Goal: Book appointment/travel/reservation

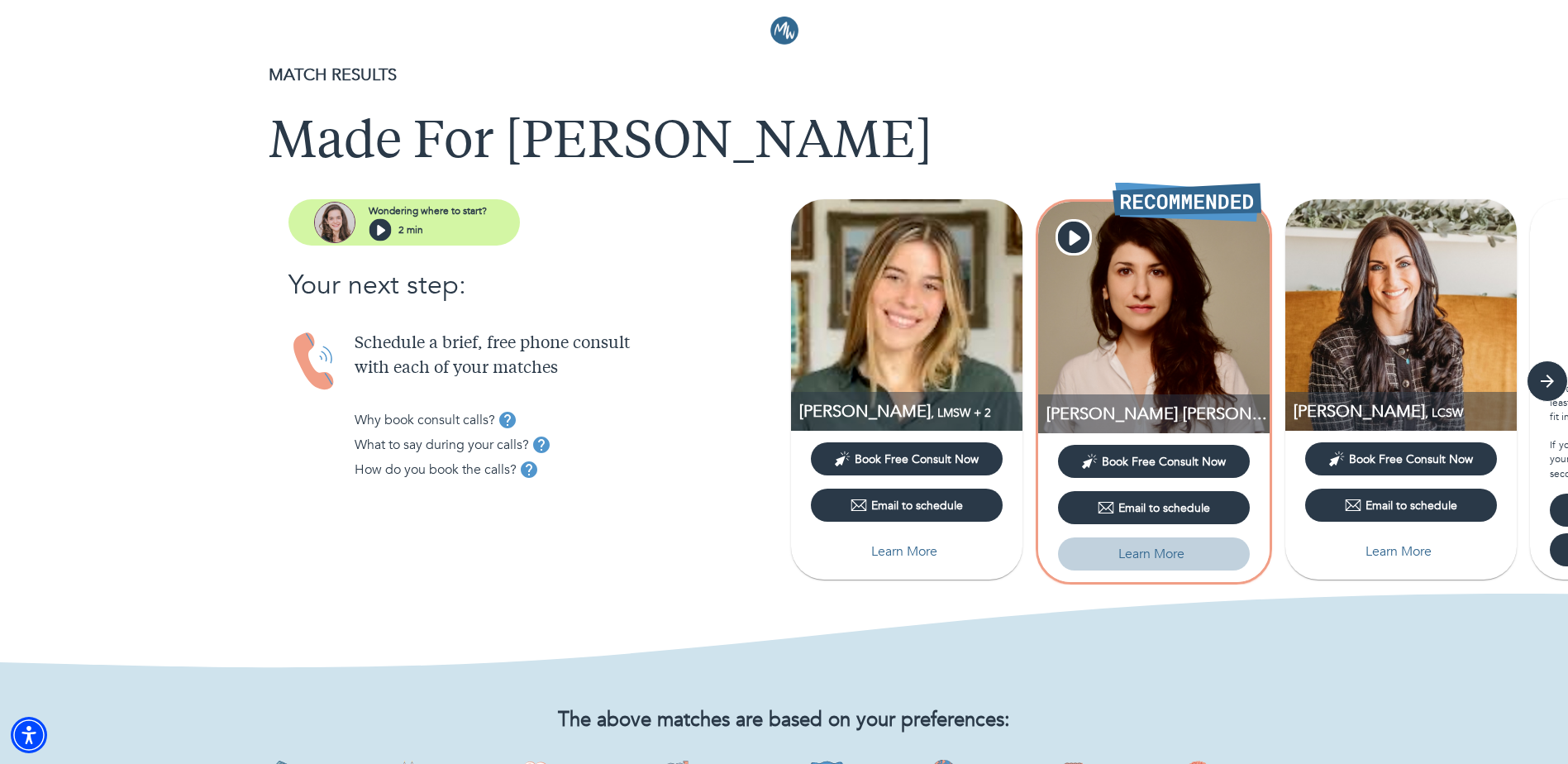
click at [1134, 562] on p "Learn More" at bounding box center [1152, 553] width 66 height 20
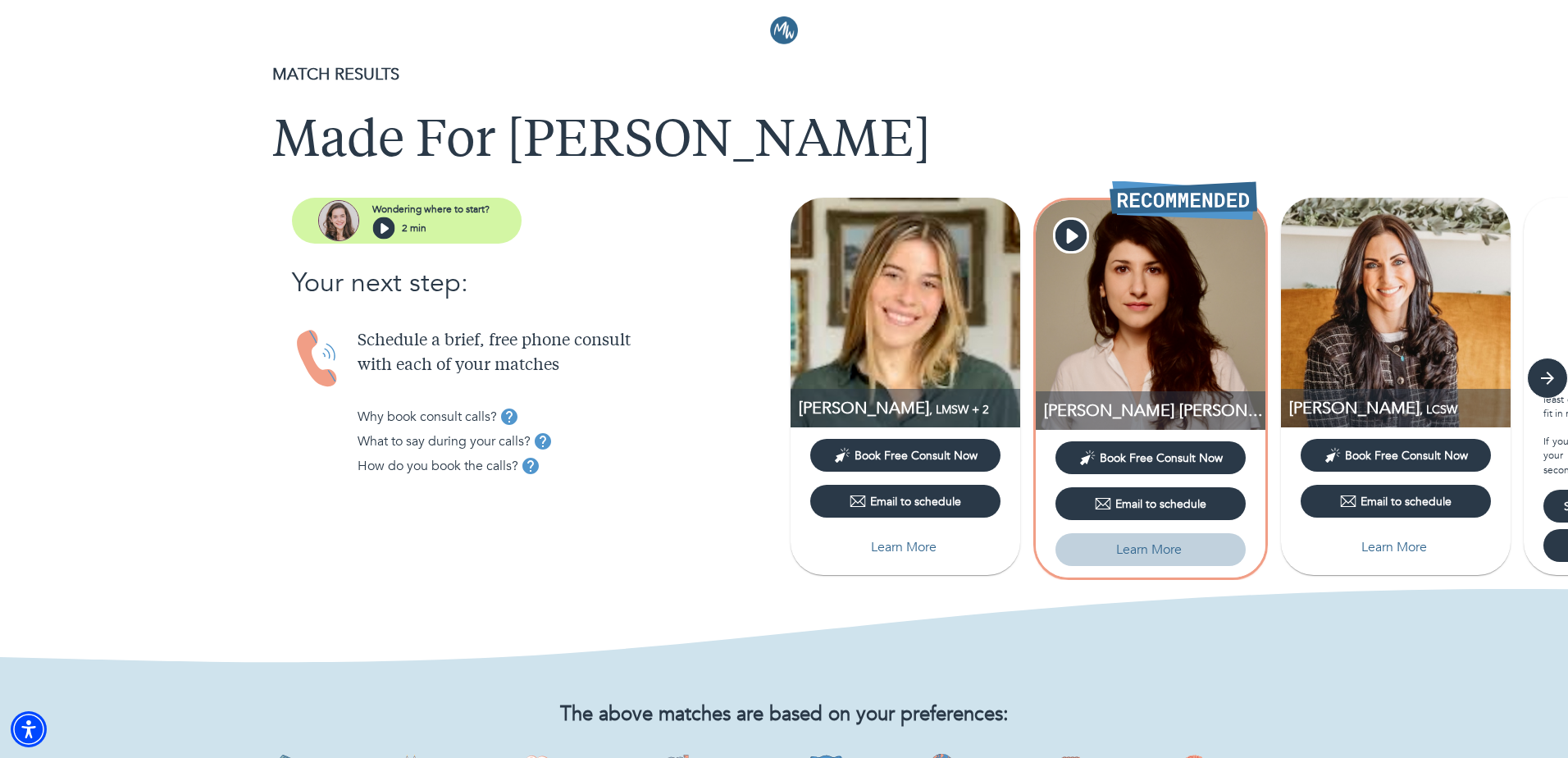
select select "6"
select select "2"
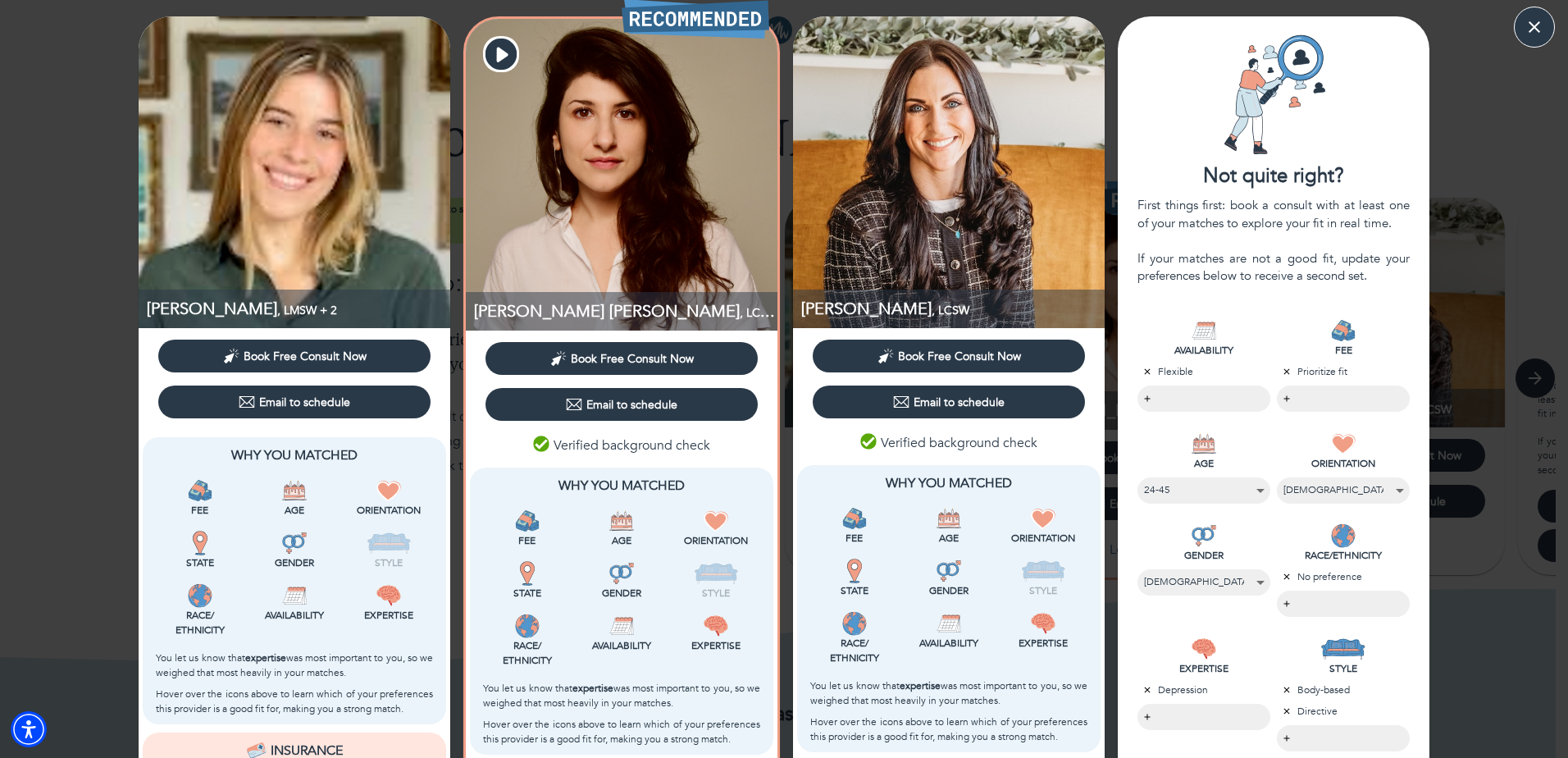
click at [603, 358] on span "Book Free Consult Now" at bounding box center [632, 359] width 123 height 16
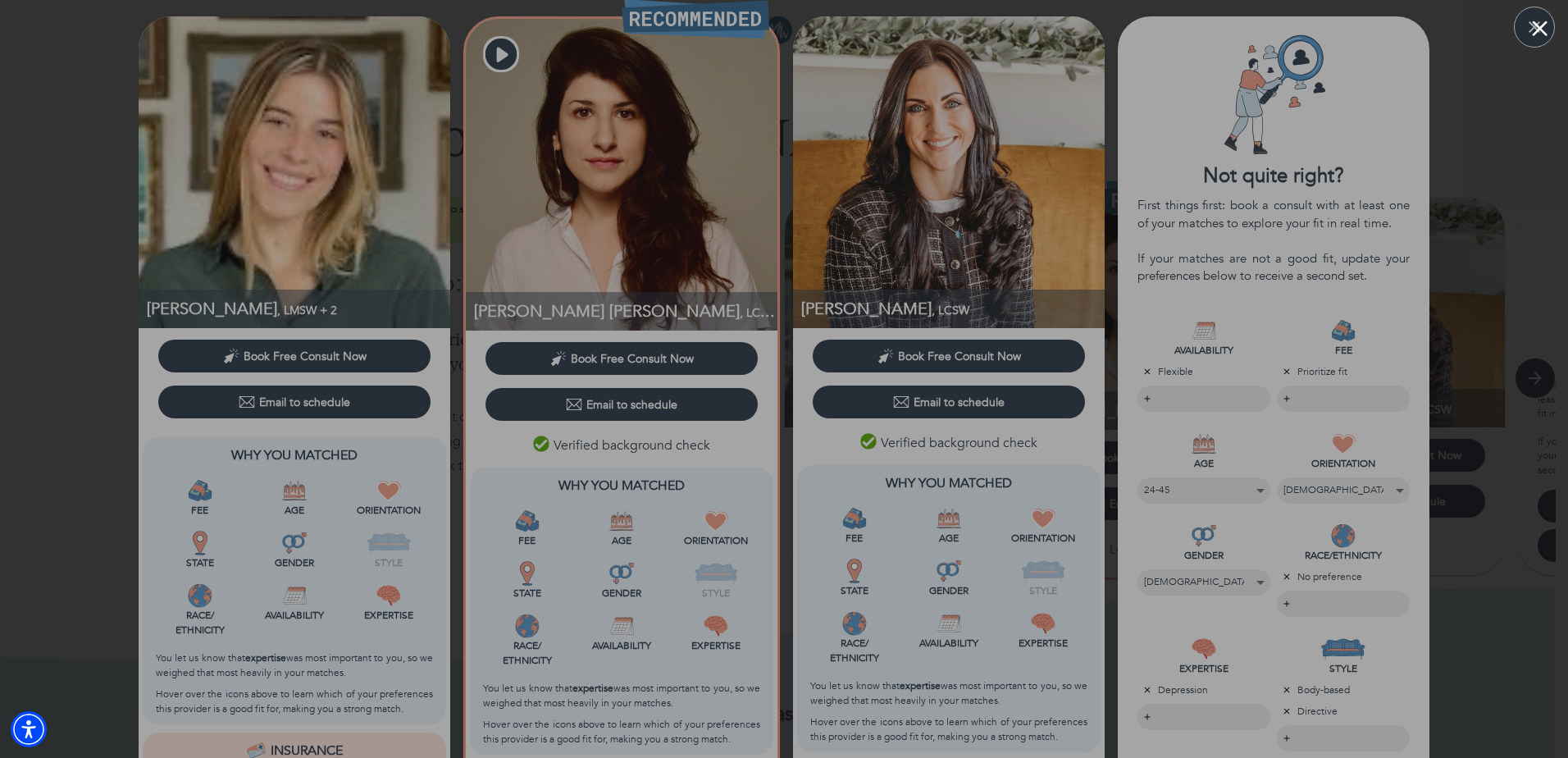
drag, startPoint x: 1248, startPoint y: 356, endPoint x: 1245, endPoint y: 343, distance: 13.3
click at [1248, 351] on div at bounding box center [784, 379] width 1568 height 758
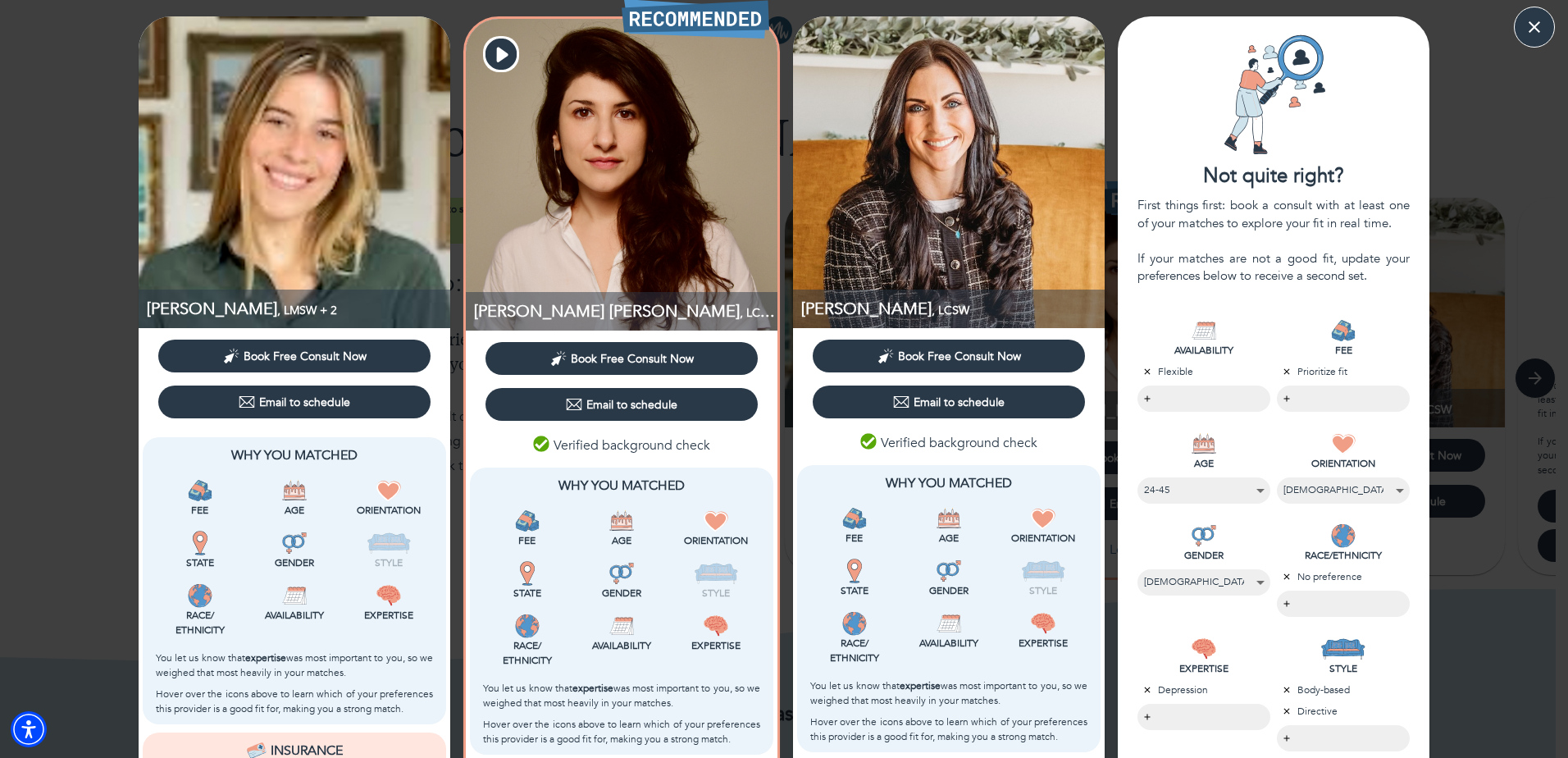
click at [606, 405] on div "Email to schedule" at bounding box center [622, 404] width 112 height 17
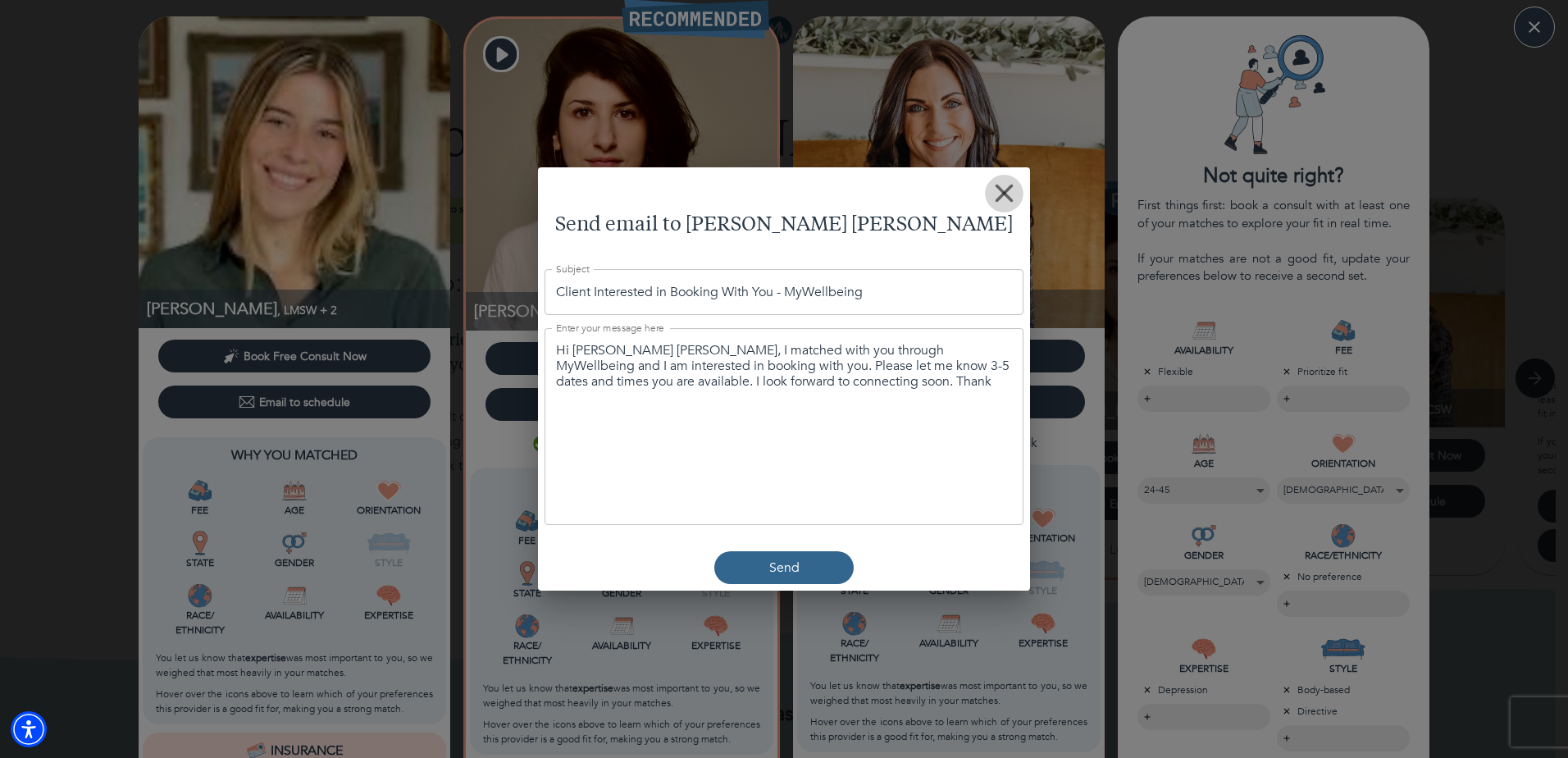
click at [994, 194] on icon "button" at bounding box center [1003, 192] width 19 height 19
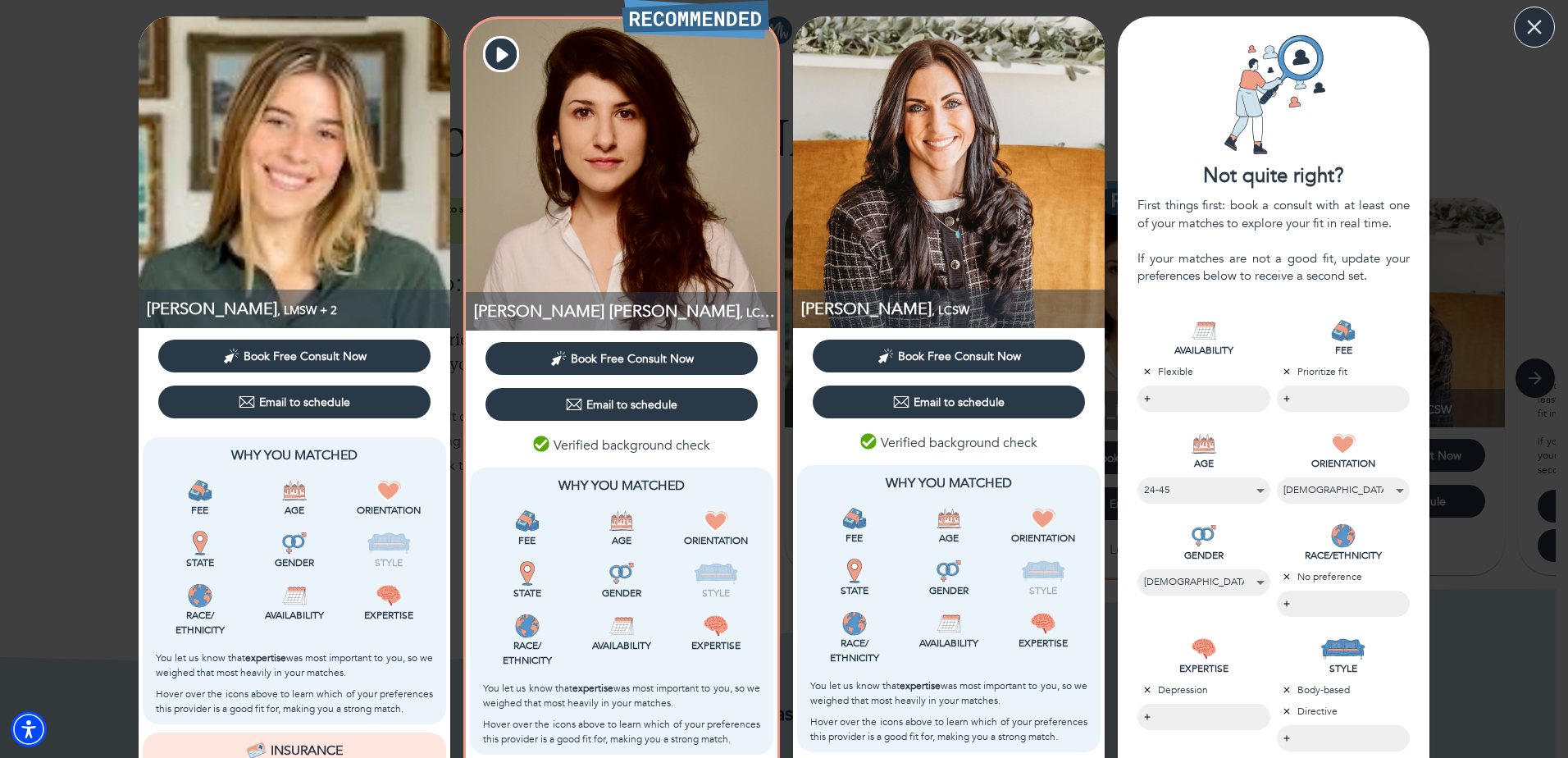
click at [1529, 23] on icon "button" at bounding box center [1534, 26] width 15 height 15
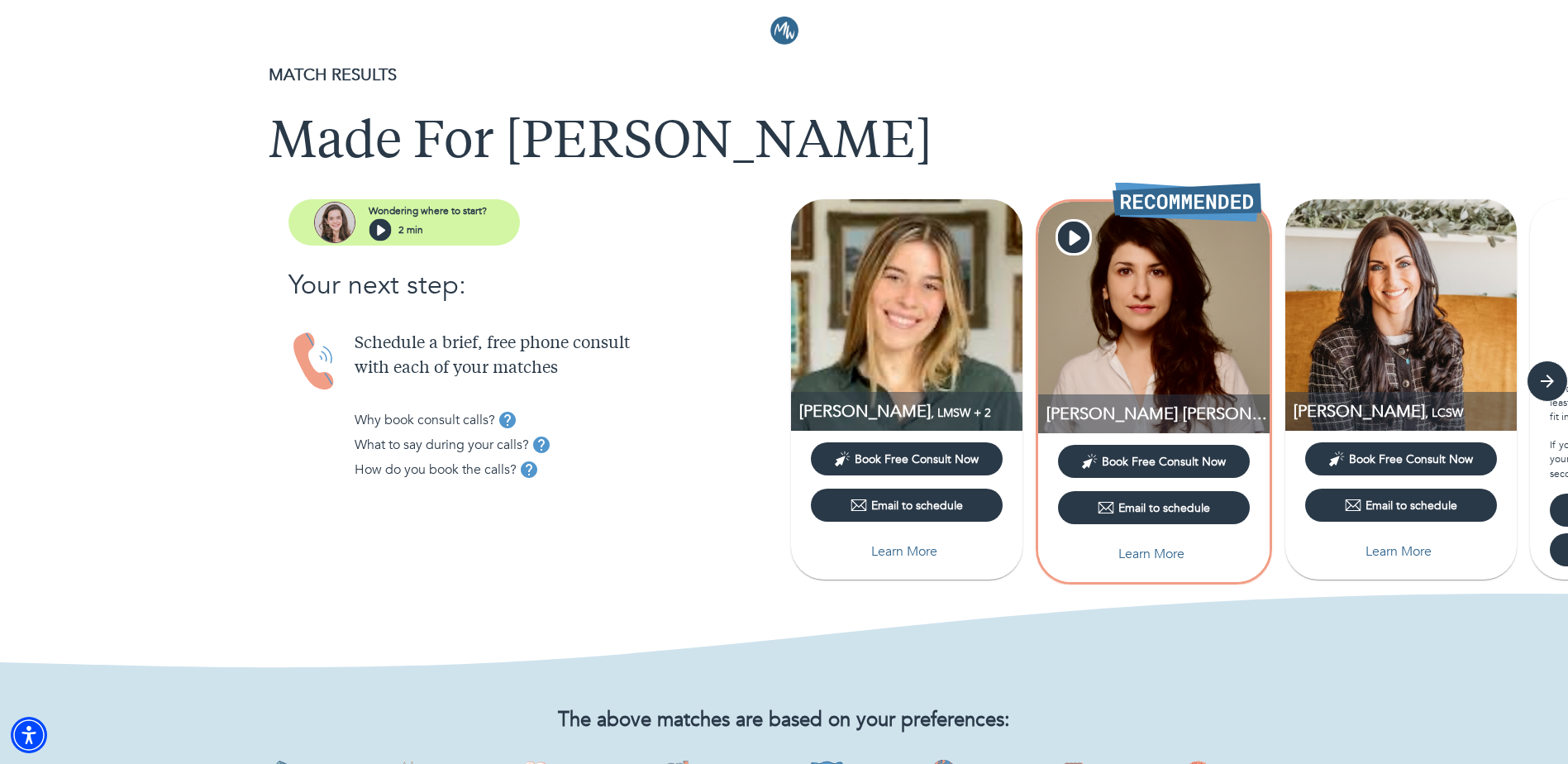
click at [786, 32] on img at bounding box center [784, 31] width 28 height 28
click at [351, 143] on h1 "Made For [PERSON_NAME]" at bounding box center [785, 143] width 1032 height 59
click at [536, 130] on h1 "Made For [PERSON_NAME]" at bounding box center [785, 143] width 1032 height 59
